Goal: Transaction & Acquisition: Purchase product/service

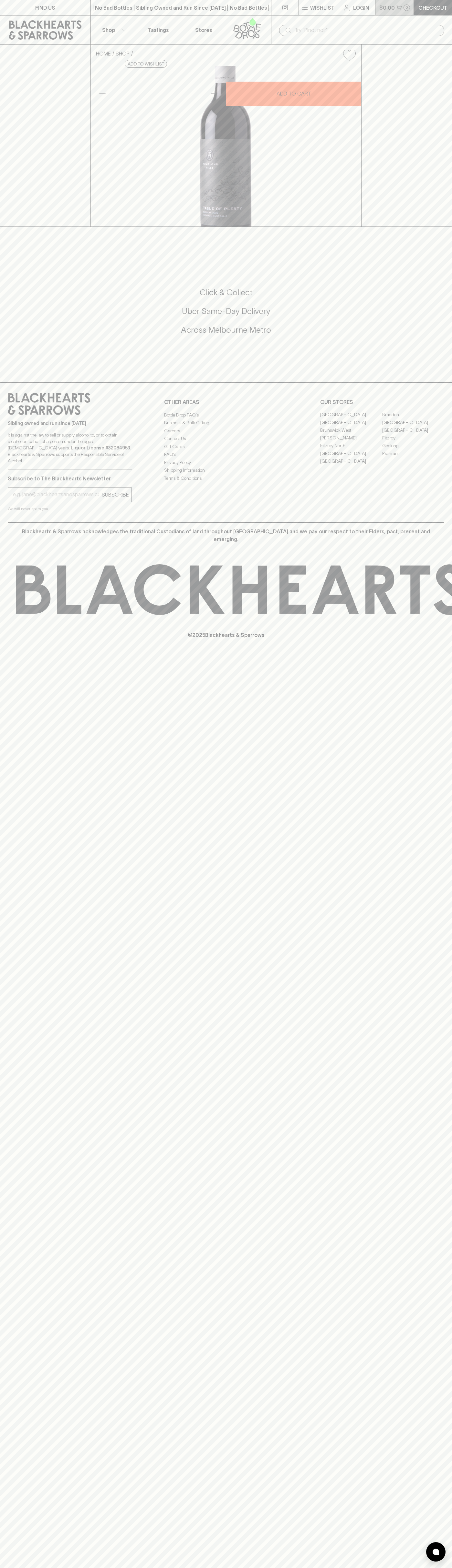
click at [401, 13] on button "$0.00 0" at bounding box center [394, 7] width 38 height 15
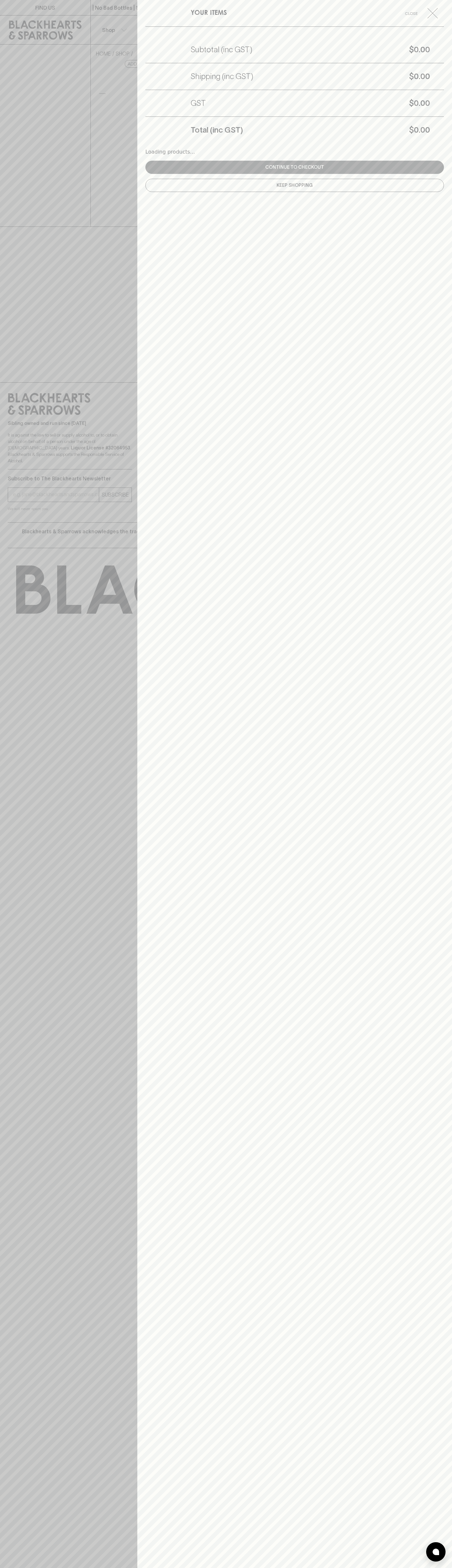
click at [269, 1567] on html "FIND US | No Bad Bottles | Sibling Owned and Run Since [DATE] | No Bad Bottles …" at bounding box center [226, 784] width 452 height 1568
click at [5, 1252] on div at bounding box center [226, 784] width 452 height 1568
